Goal: Task Accomplishment & Management: Manage account settings

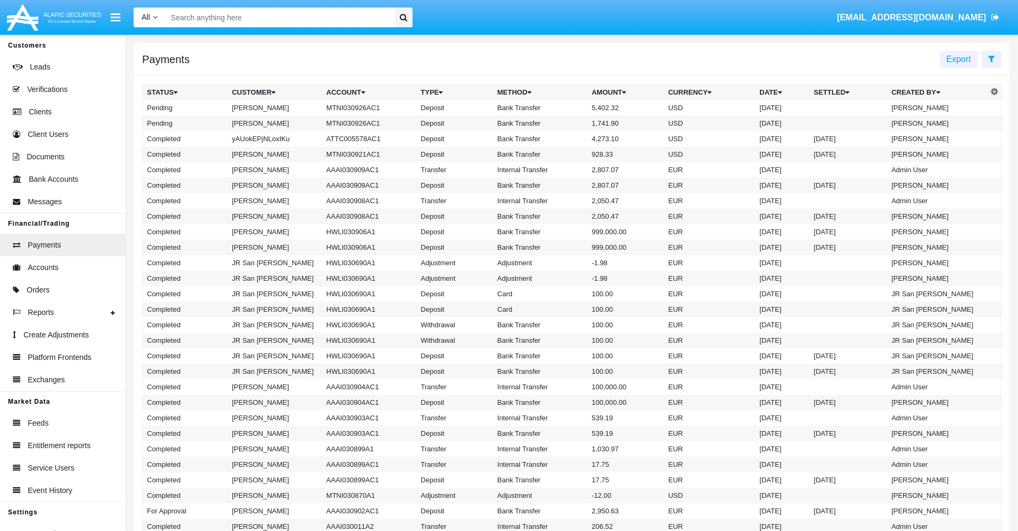
click at [991, 58] on icon at bounding box center [991, 59] width 7 height 9
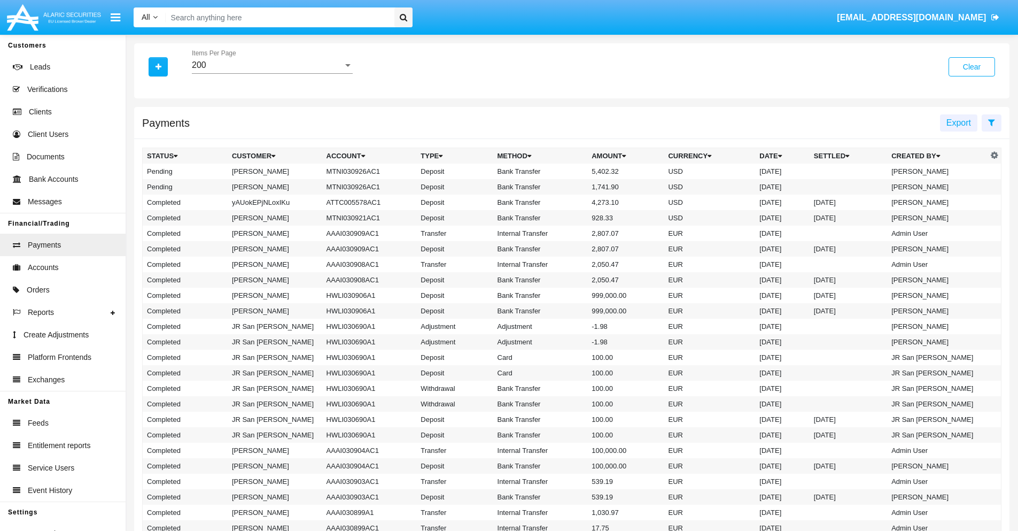
click at [272, 65] on div "200" at bounding box center [267, 65] width 151 height 10
click at [272, 73] on span "10" at bounding box center [272, 73] width 161 height 26
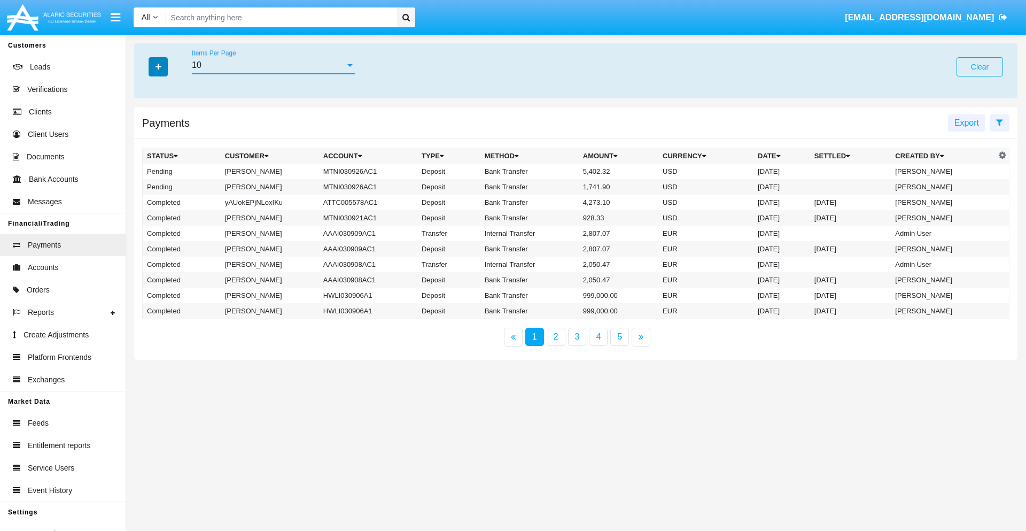
click at [158, 66] on icon "button" at bounding box center [159, 66] width 6 height 7
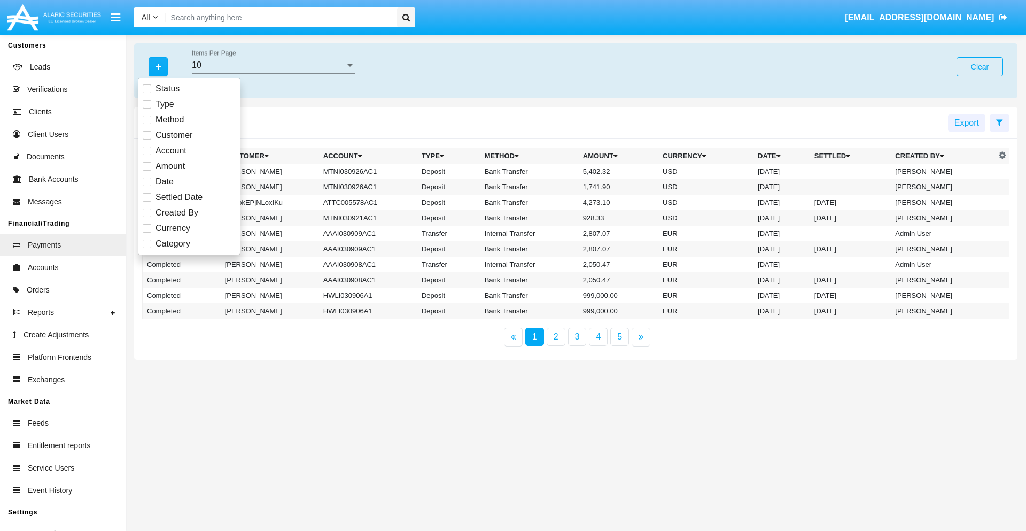
click at [167, 89] on span "Status" at bounding box center [168, 88] width 24 height 13
click at [147, 93] on input "Status" at bounding box center [146, 93] width 1 height 1
checkbox input "true"
click at [158, 66] on icon "button" at bounding box center [159, 66] width 6 height 7
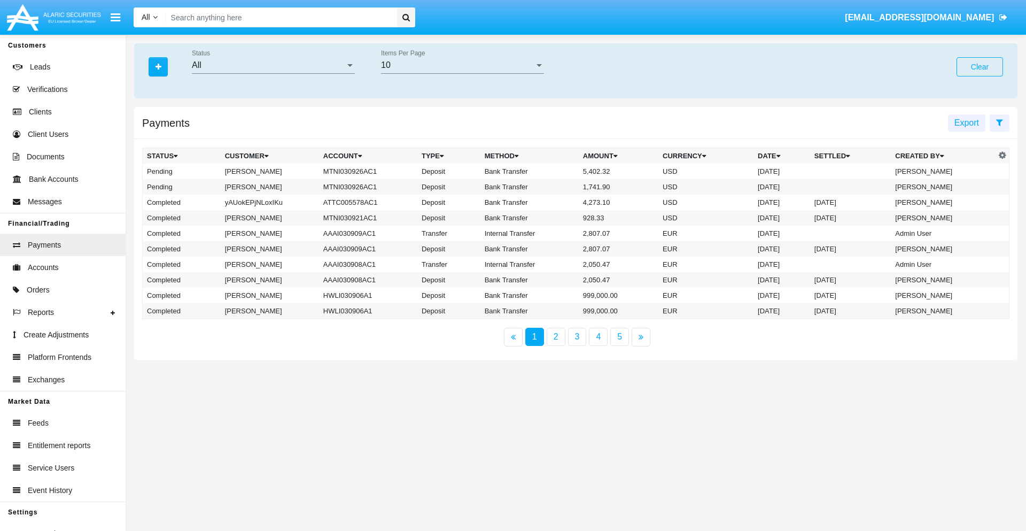
click at [273, 65] on div "All" at bounding box center [268, 65] width 153 height 10
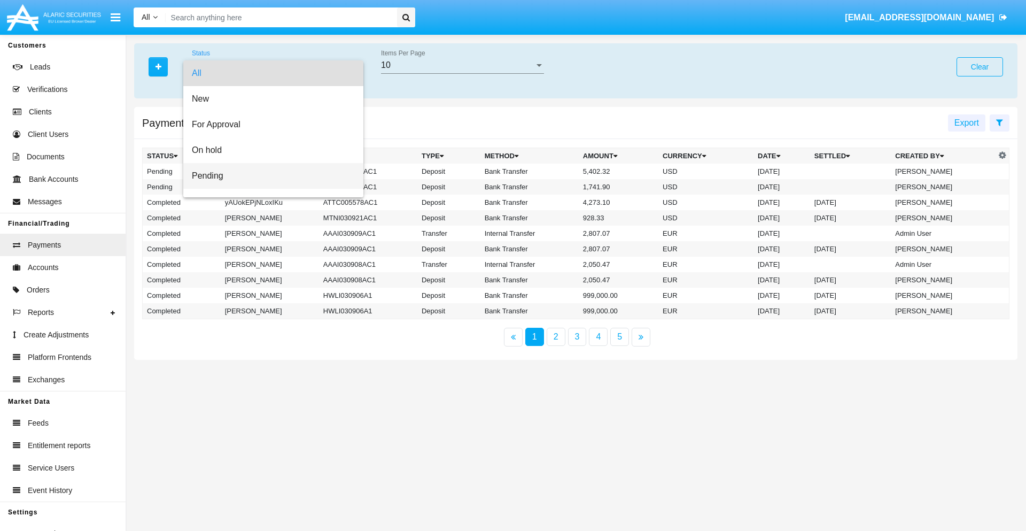
click at [269, 176] on span "Pending" at bounding box center [273, 176] width 163 height 26
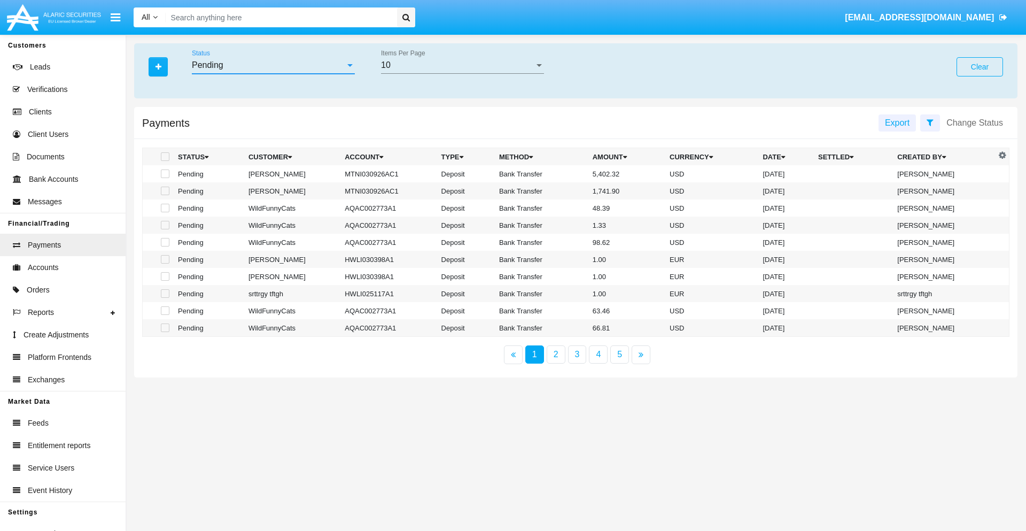
click at [164, 157] on span at bounding box center [165, 156] width 9 height 9
click at [165, 161] on input "checkbox" at bounding box center [165, 161] width 1 height 1
checkbox input "true"
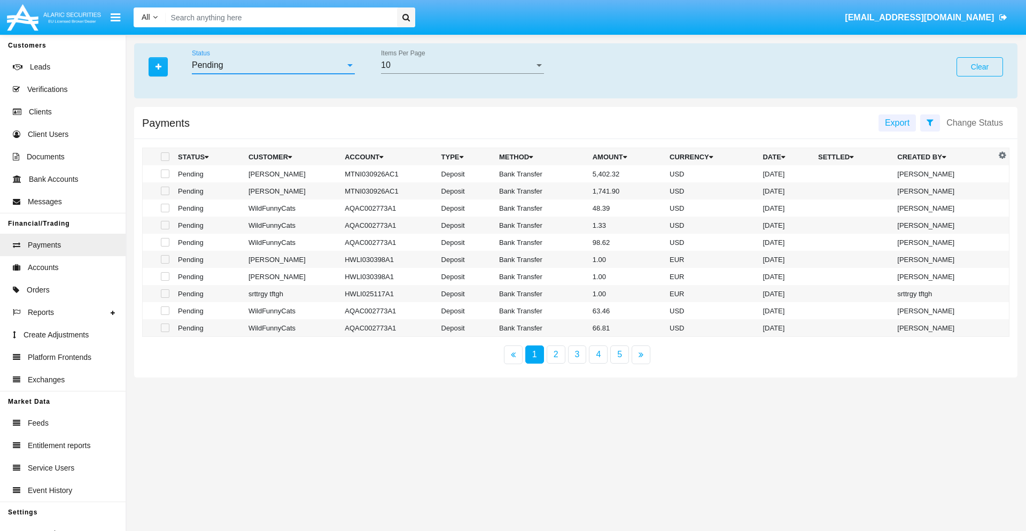
checkbox input "true"
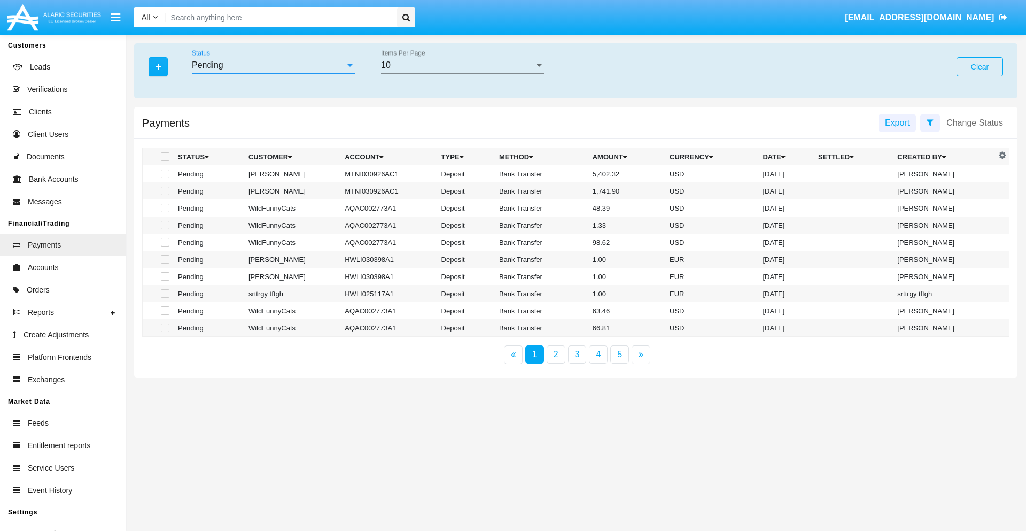
checkbox input "true"
click at [164, 157] on span at bounding box center [165, 156] width 9 height 9
click at [165, 161] on input "checkbox" at bounding box center [165, 161] width 1 height 1
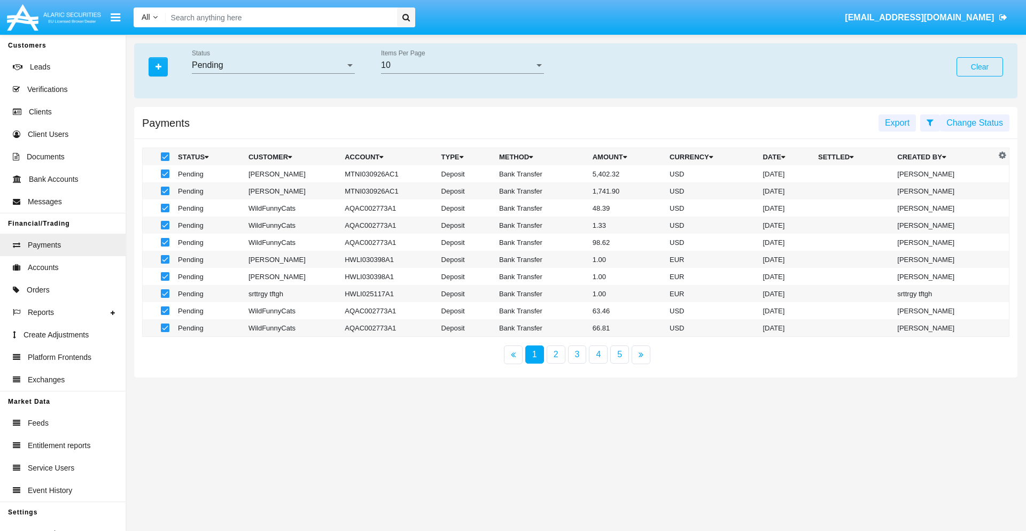
checkbox input "false"
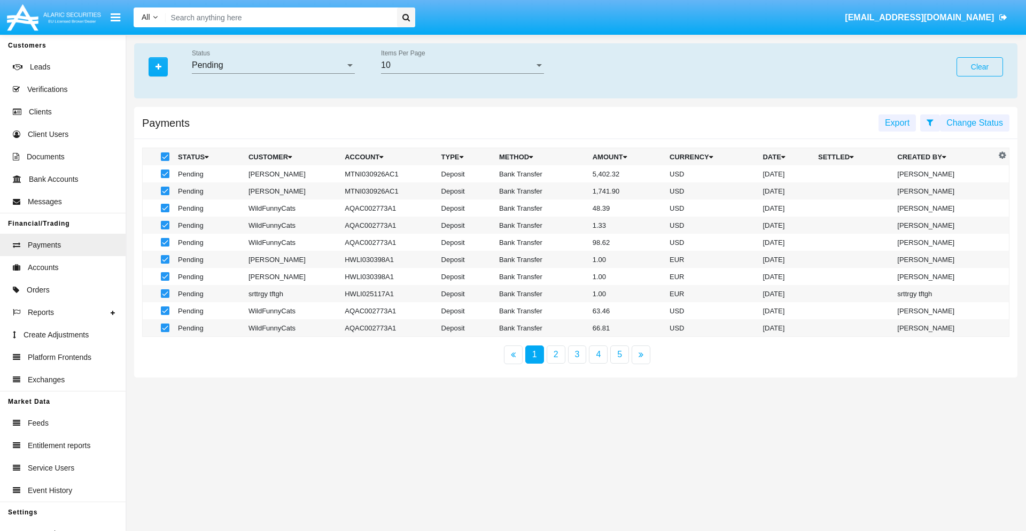
checkbox input "false"
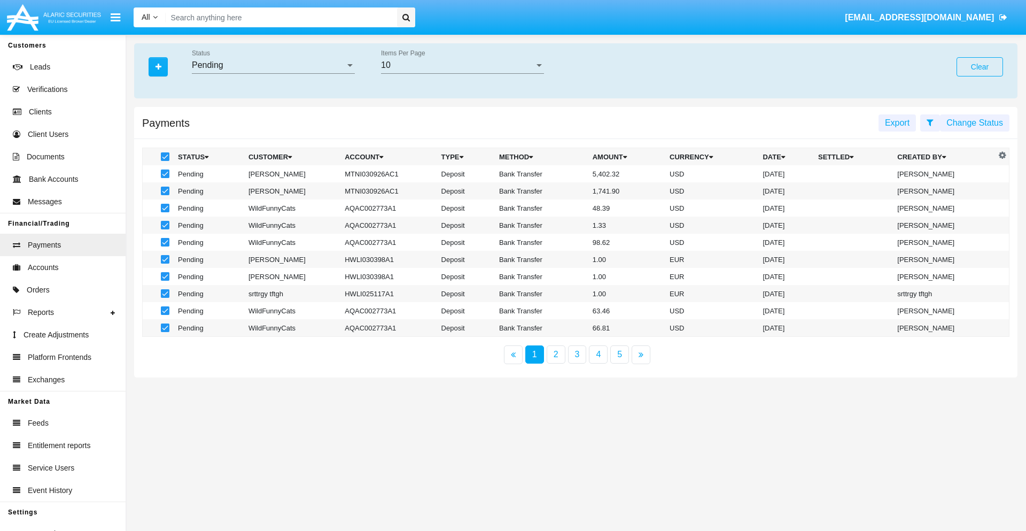
checkbox input "false"
